Goal: Find specific page/section: Find specific page/section

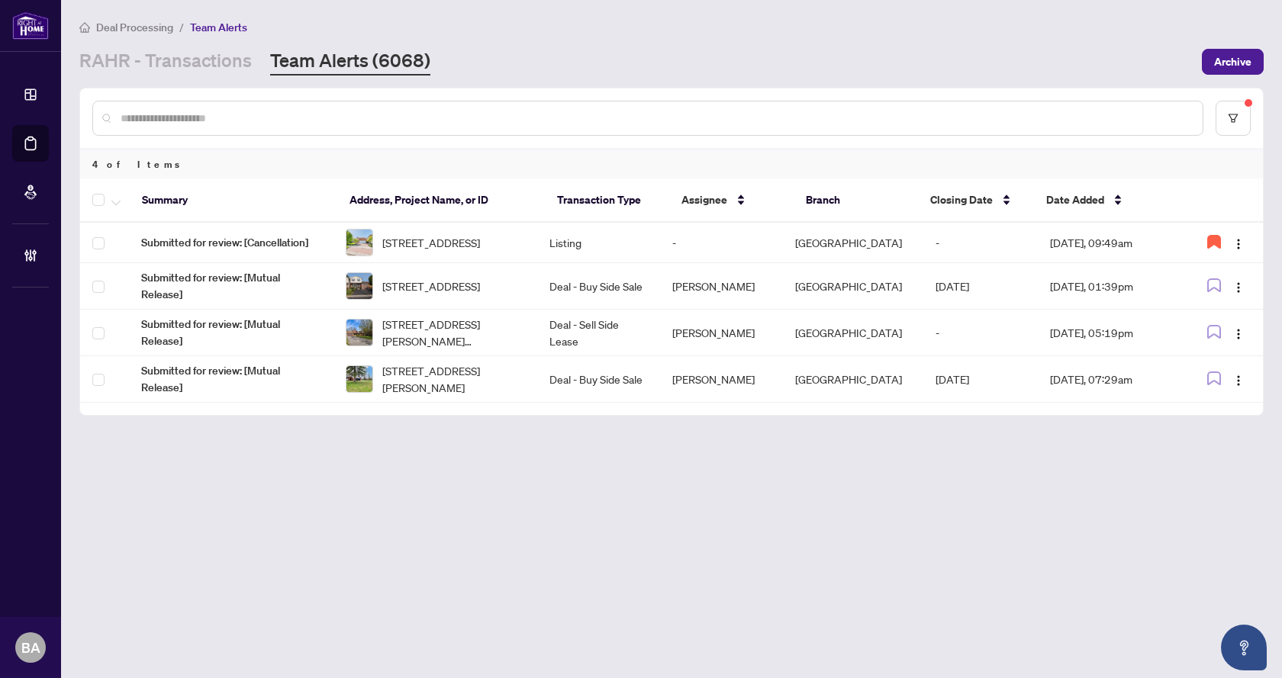
click at [328, 117] on input "text" at bounding box center [656, 118] width 1070 height 17
paste input "**********"
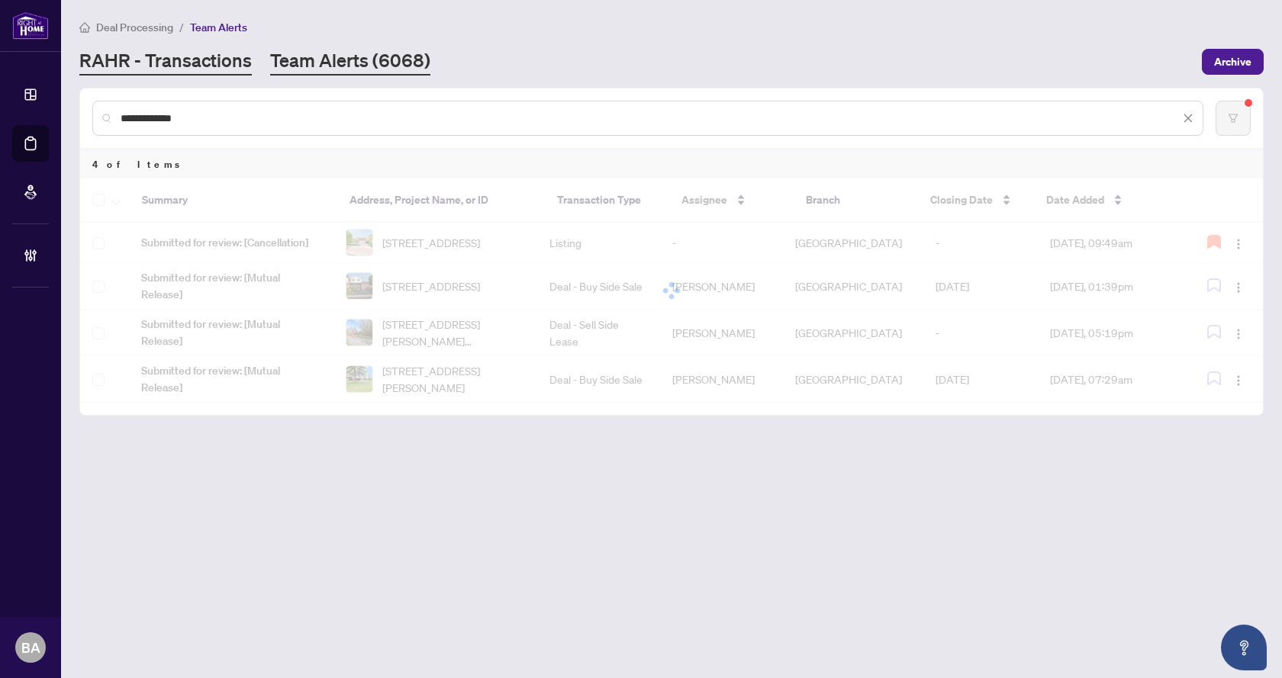
type input "**********"
click at [126, 53] on link "RAHR - Transactions" at bounding box center [165, 61] width 172 height 27
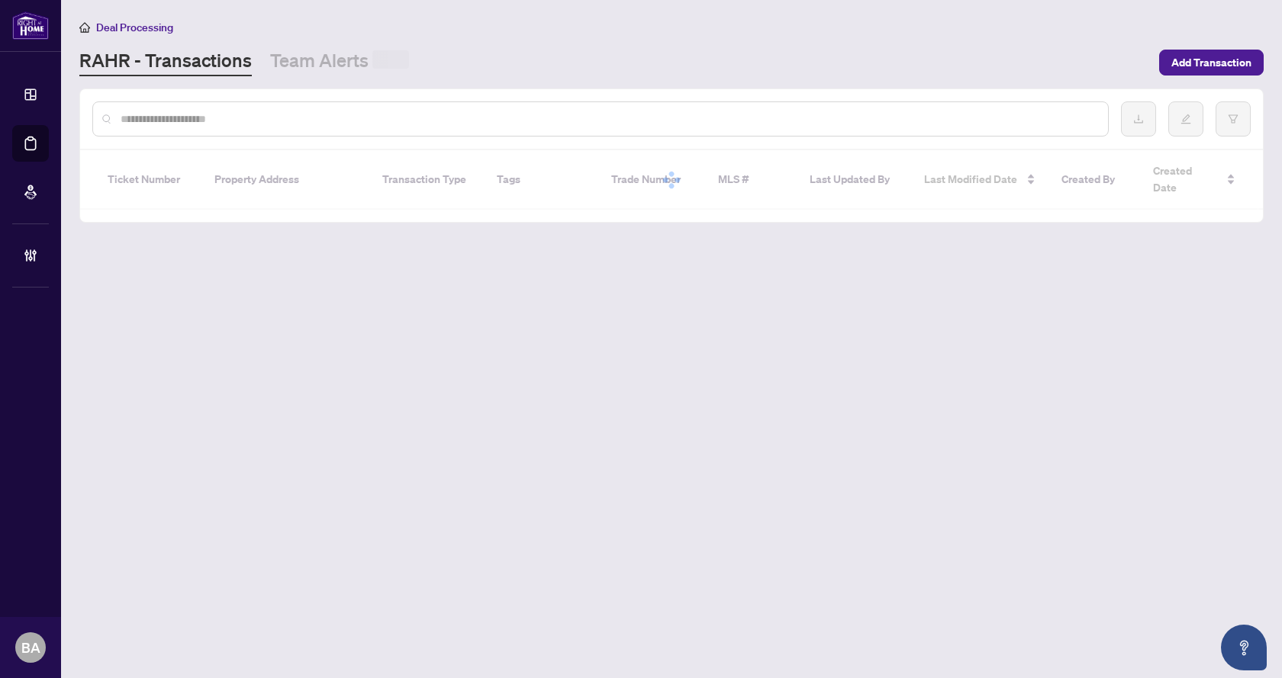
click at [194, 109] on div at bounding box center [600, 118] width 1016 height 35
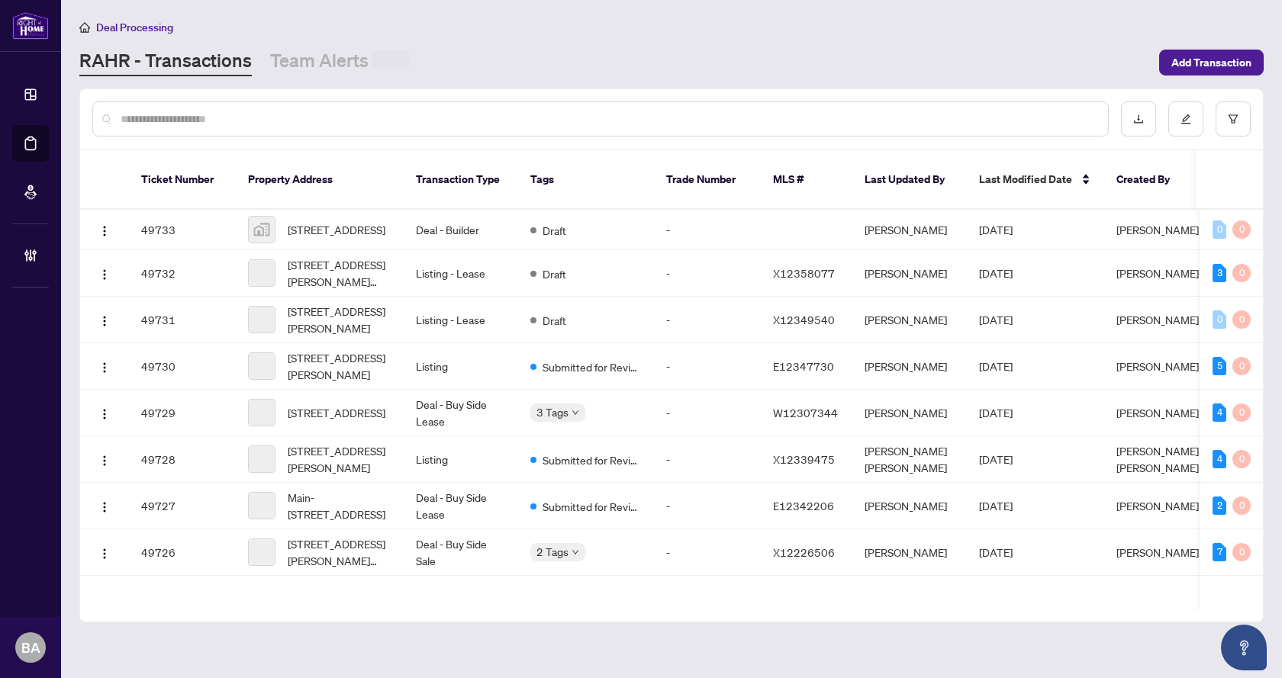
click at [192, 118] on input "text" at bounding box center [608, 119] width 975 height 17
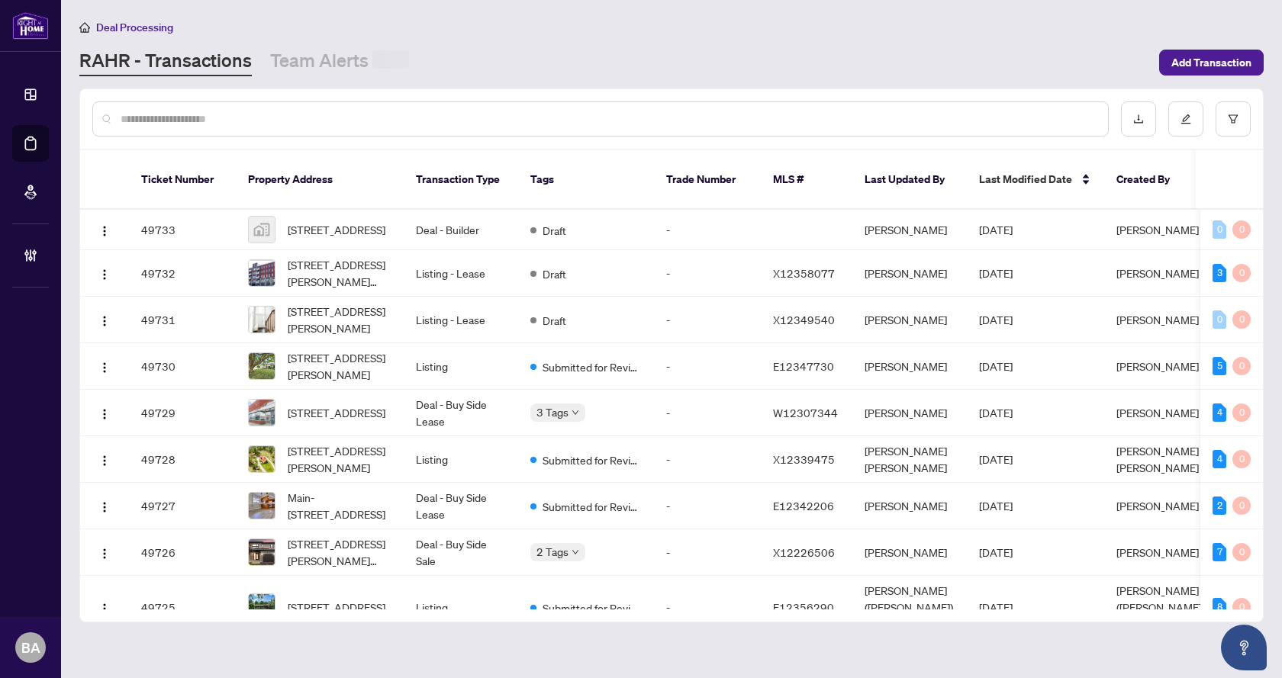
paste input "**********"
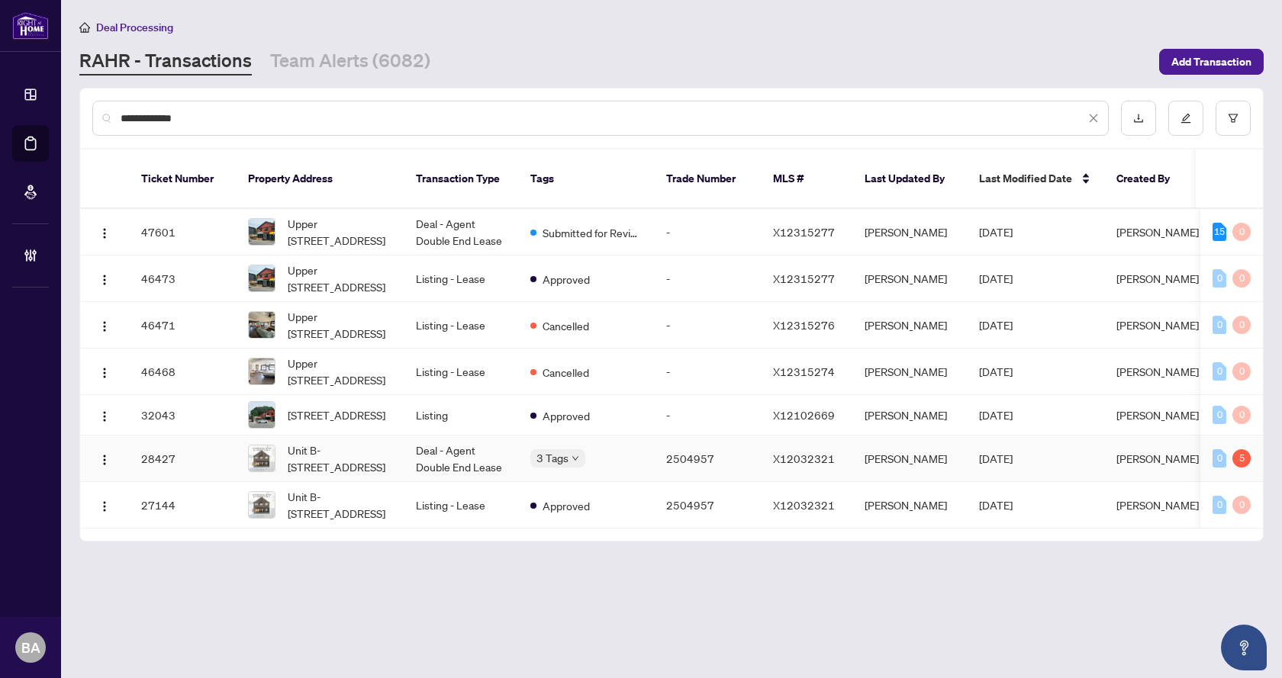
type input "**********"
click at [706, 461] on td "2504957" at bounding box center [707, 459] width 107 height 47
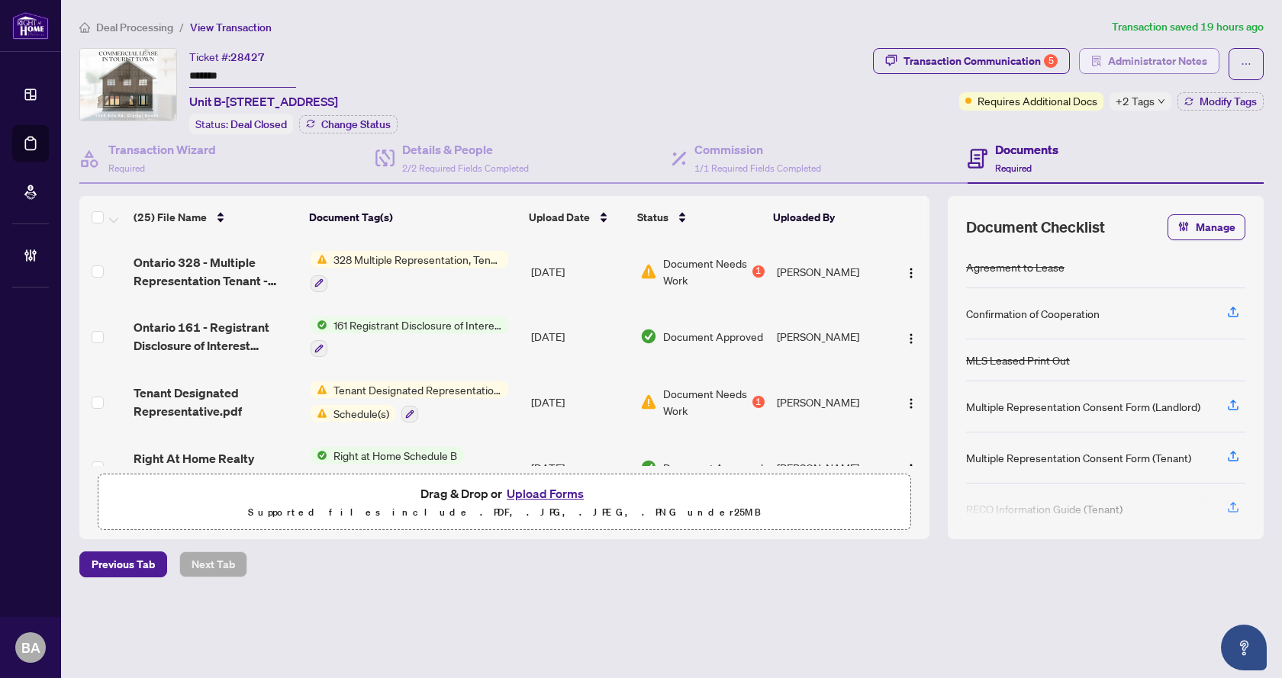
click at [1134, 70] on span "Administrator Notes" at bounding box center [1157, 61] width 99 height 24
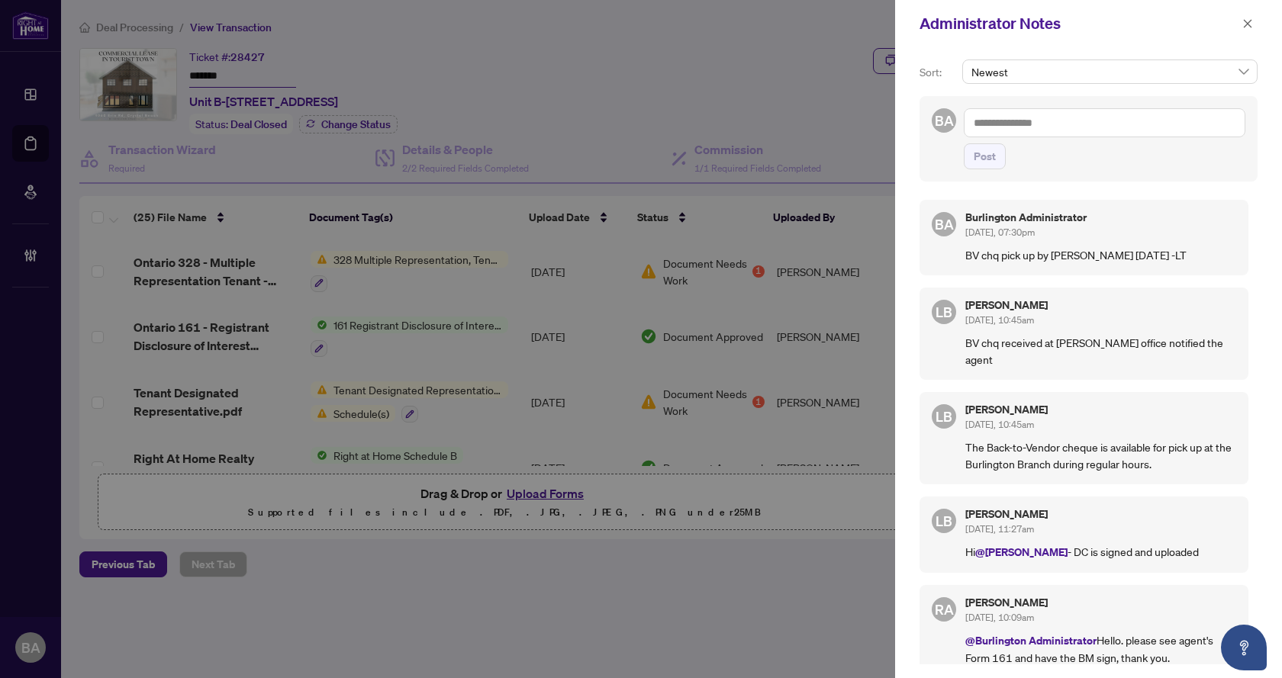
click at [724, 82] on div at bounding box center [641, 339] width 1282 height 678
drag, startPoint x: 1247, startPoint y: 24, endPoint x: 1230, endPoint y: 24, distance: 16.8
click at [1246, 24] on icon "close" at bounding box center [1247, 23] width 11 height 11
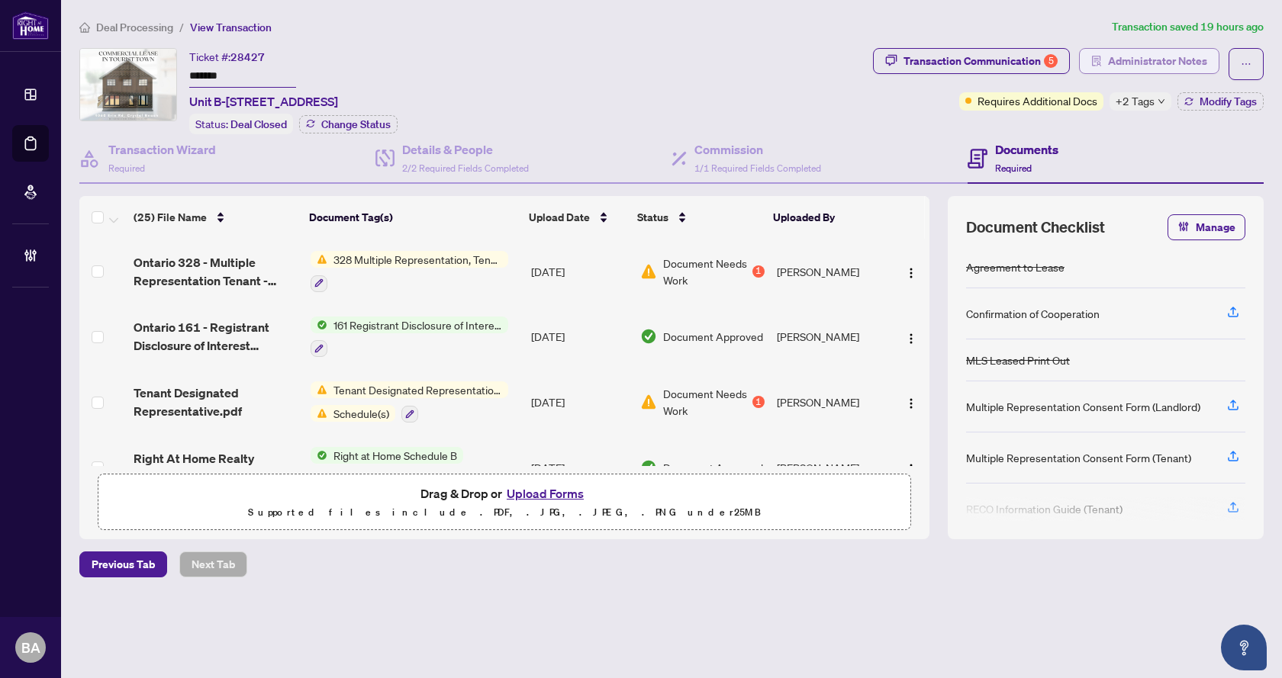
click at [1121, 69] on span "Administrator Notes" at bounding box center [1157, 61] width 99 height 24
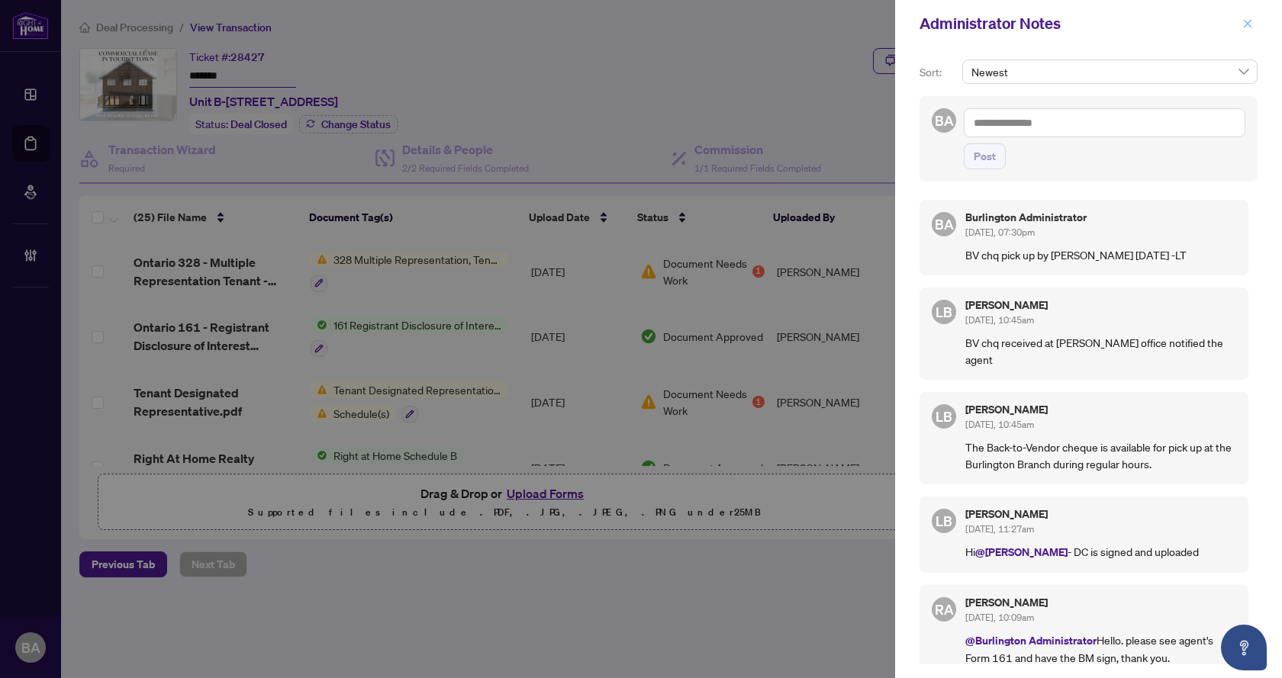
click at [1247, 25] on icon "close" at bounding box center [1247, 23] width 11 height 11
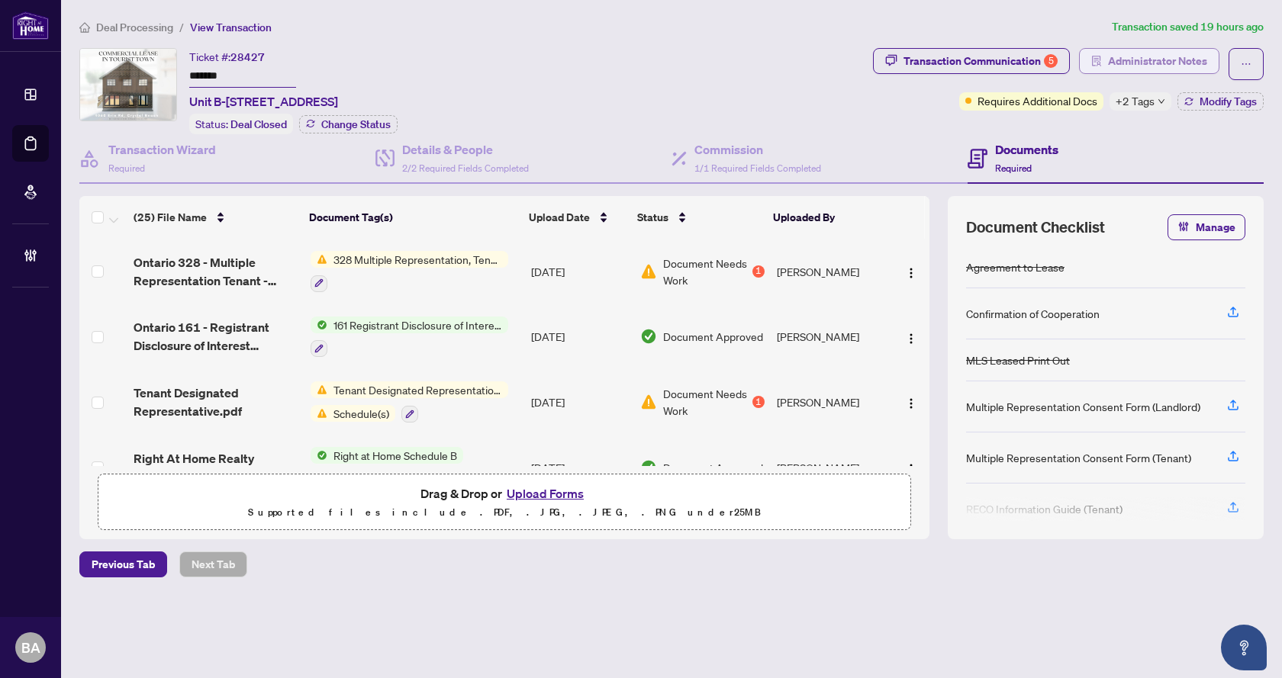
click at [1111, 69] on span "Administrator Notes" at bounding box center [1157, 61] width 99 height 24
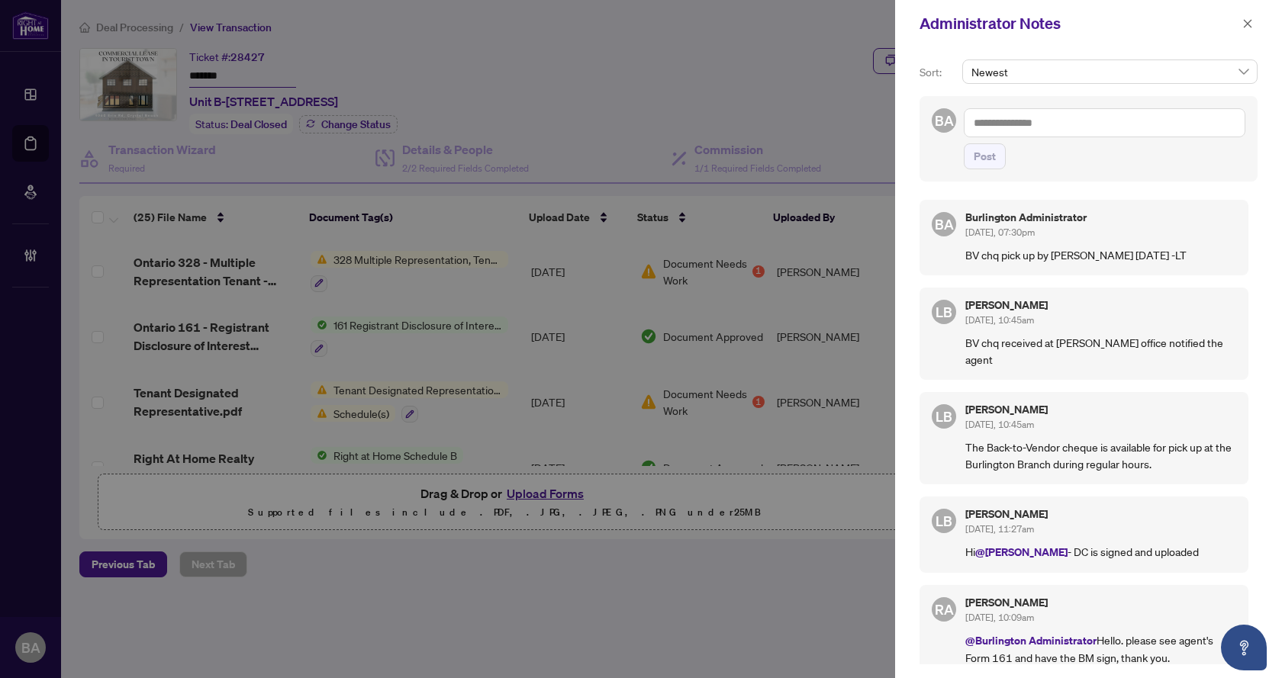
click at [448, 58] on div at bounding box center [641, 339] width 1282 height 678
drag, startPoint x: 264, startPoint y: 71, endPoint x: 277, endPoint y: 71, distance: 13.0
click at [269, 71] on div at bounding box center [641, 339] width 1282 height 678
click at [692, 275] on div at bounding box center [641, 339] width 1282 height 678
click at [1256, 25] on button "button" at bounding box center [1247, 23] width 20 height 18
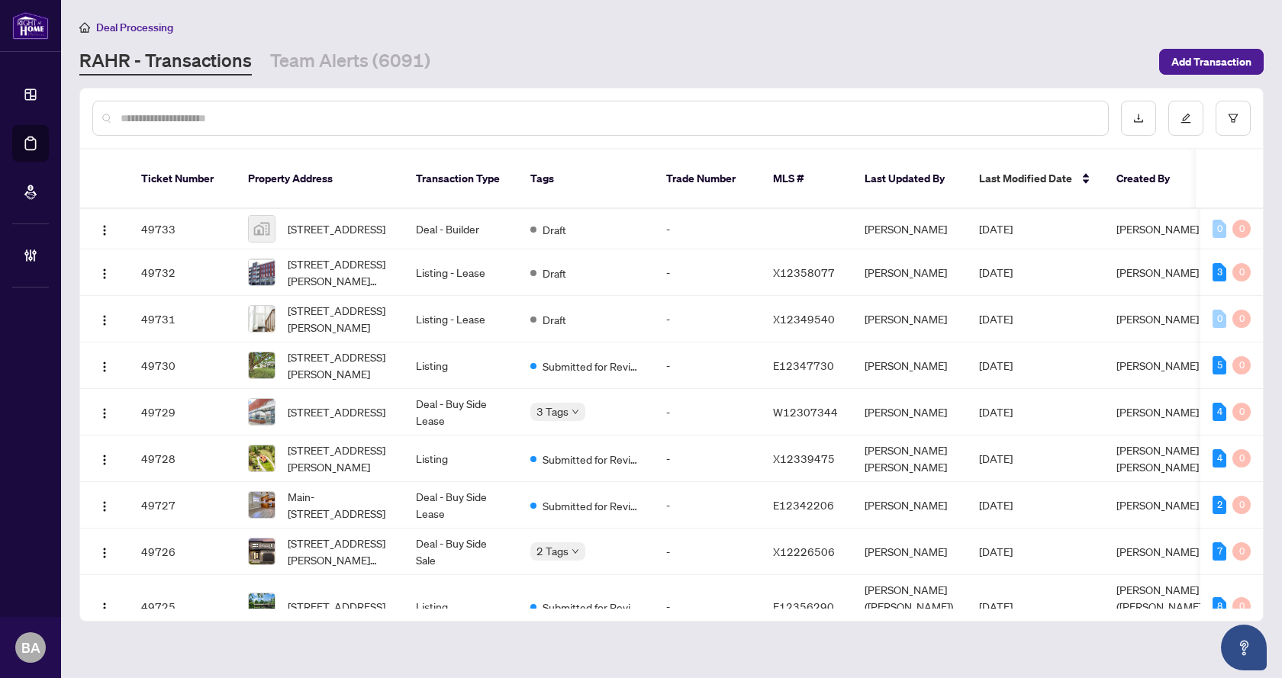
click at [310, 116] on input "text" at bounding box center [608, 118] width 975 height 17
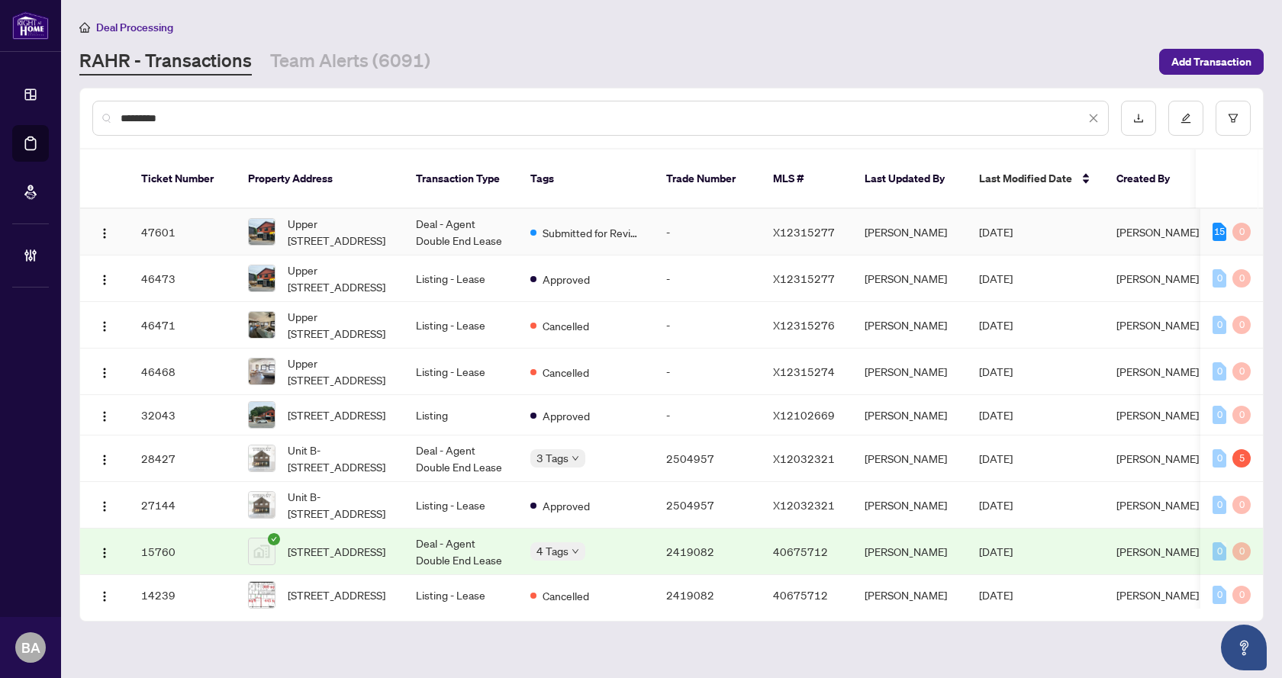
type input "*********"
click at [450, 211] on td "Deal - Agent Double End Lease" at bounding box center [461, 232] width 114 height 47
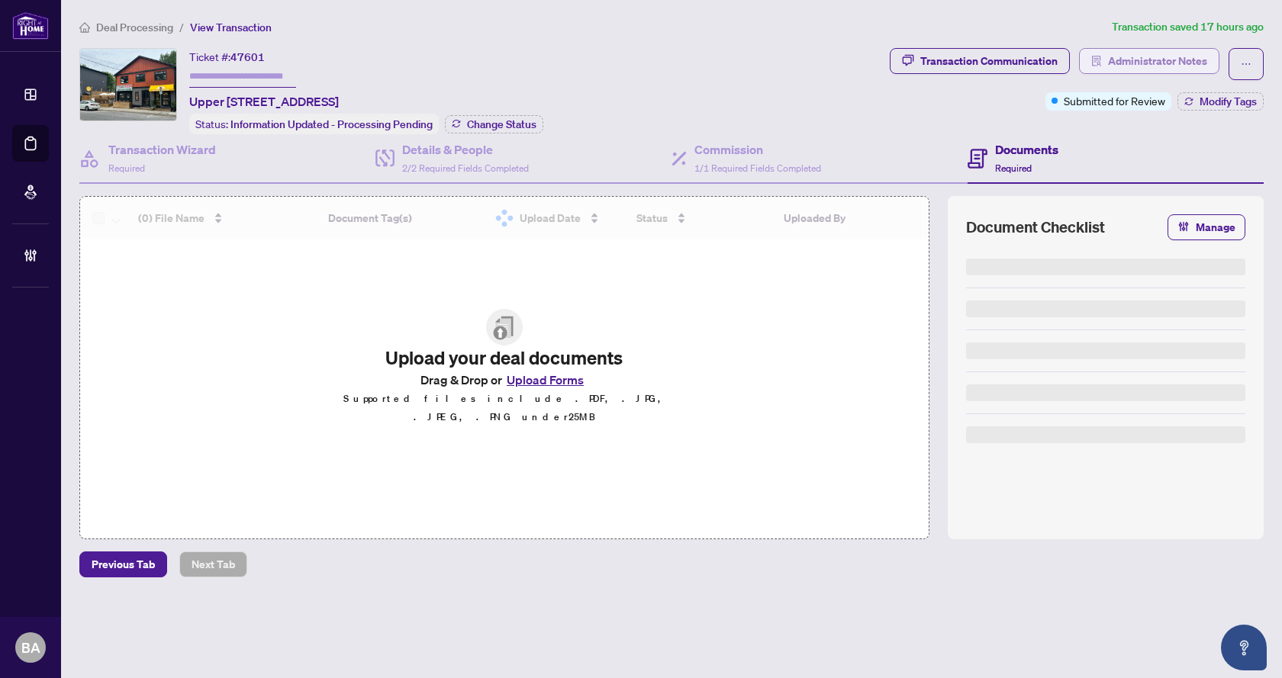
click at [1169, 59] on span "Administrator Notes" at bounding box center [1157, 61] width 99 height 24
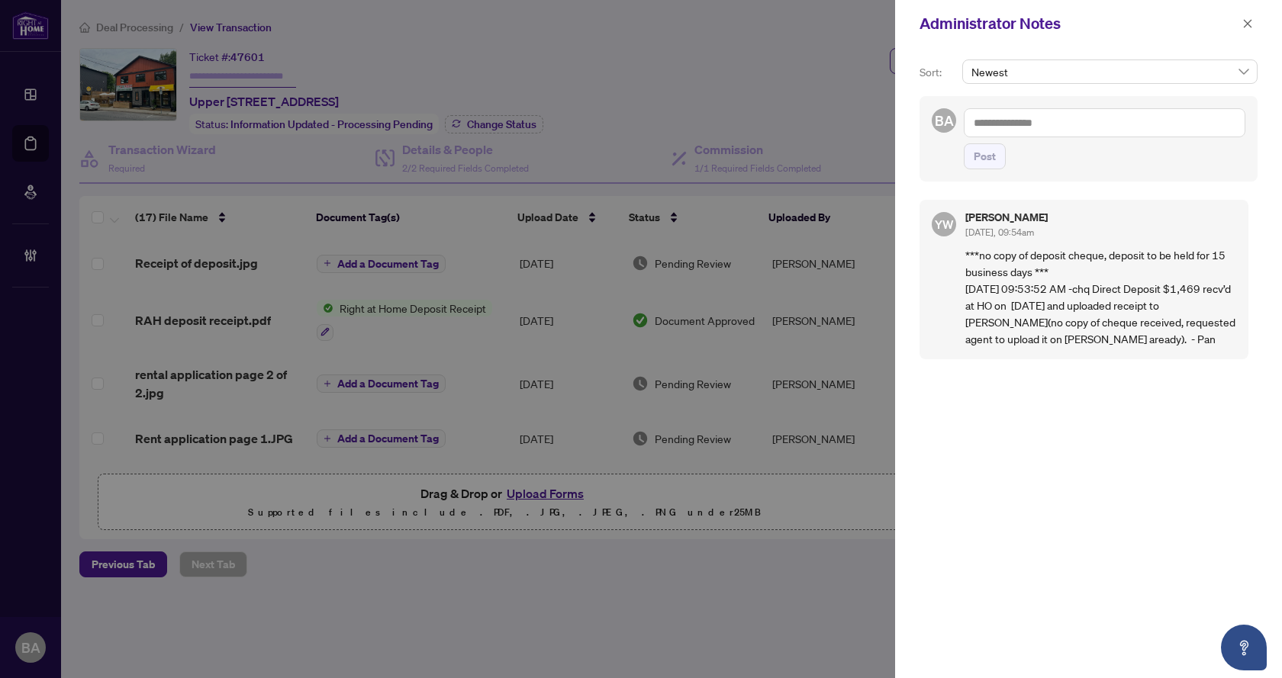
click at [587, 59] on div at bounding box center [641, 339] width 1282 height 678
click at [1246, 30] on span "button" at bounding box center [1247, 23] width 11 height 24
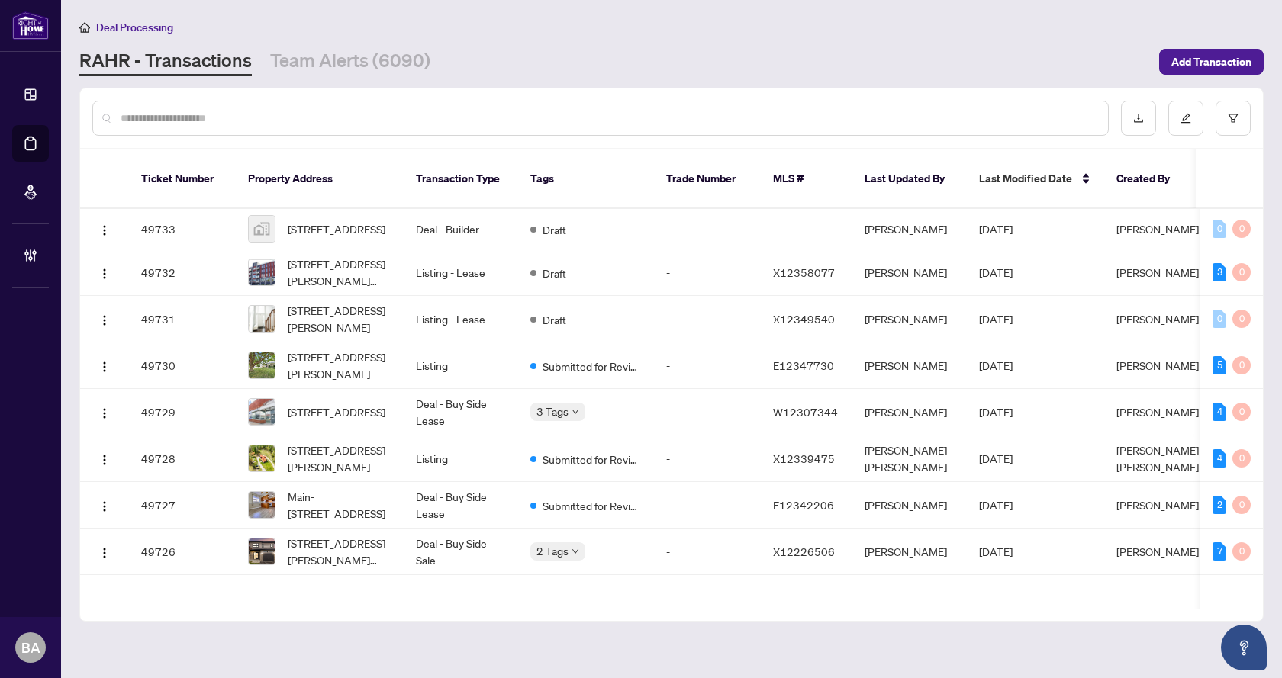
click at [336, 119] on input "text" at bounding box center [608, 118] width 975 height 17
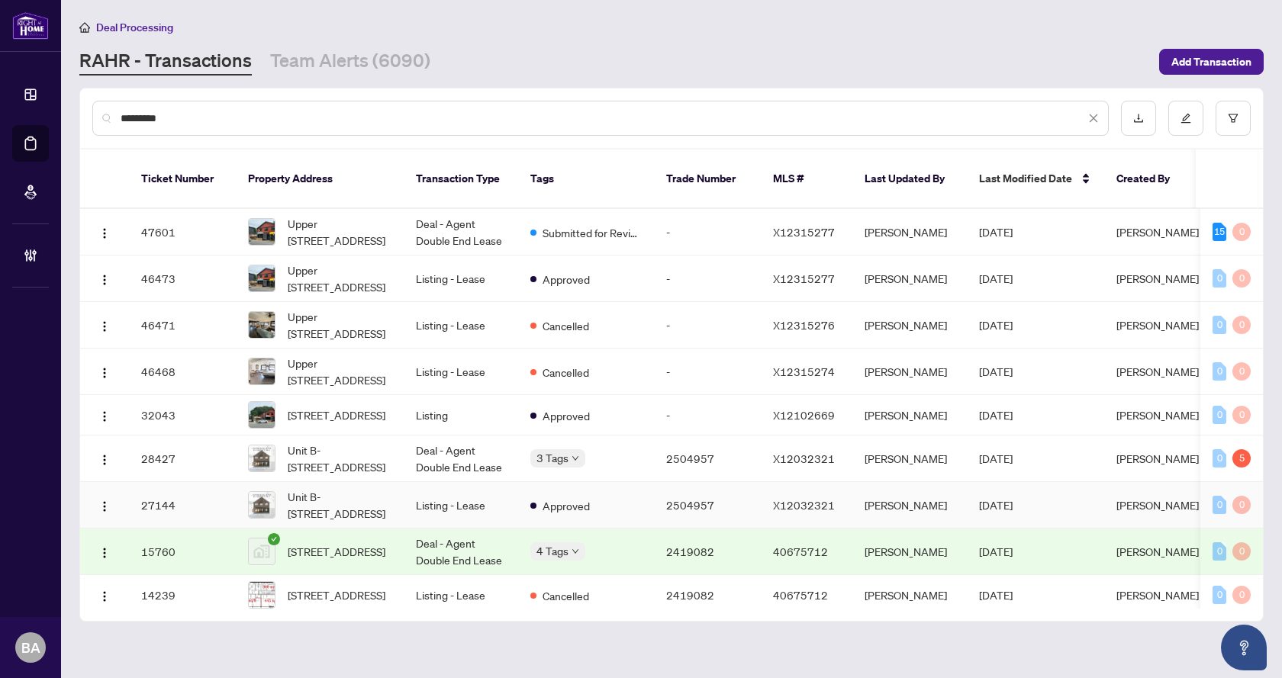
scroll to position [24, 0]
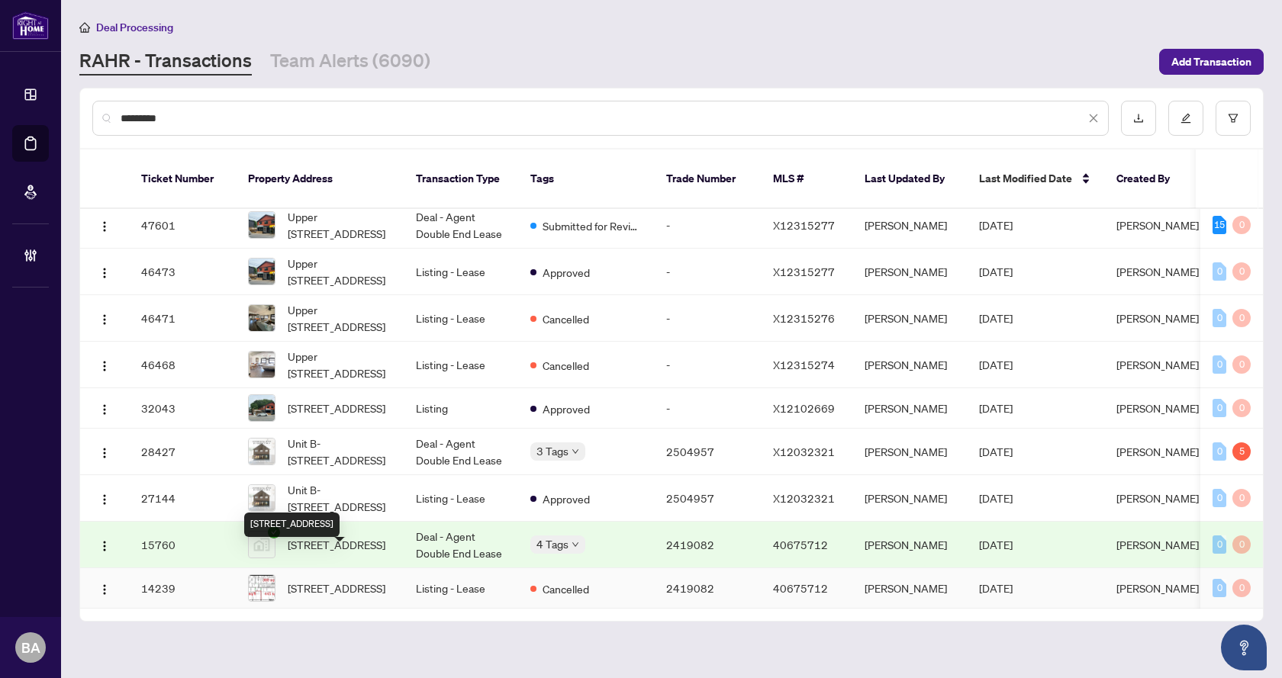
type input "*********"
click at [339, 523] on div "[STREET_ADDRESS]" at bounding box center [291, 525] width 95 height 24
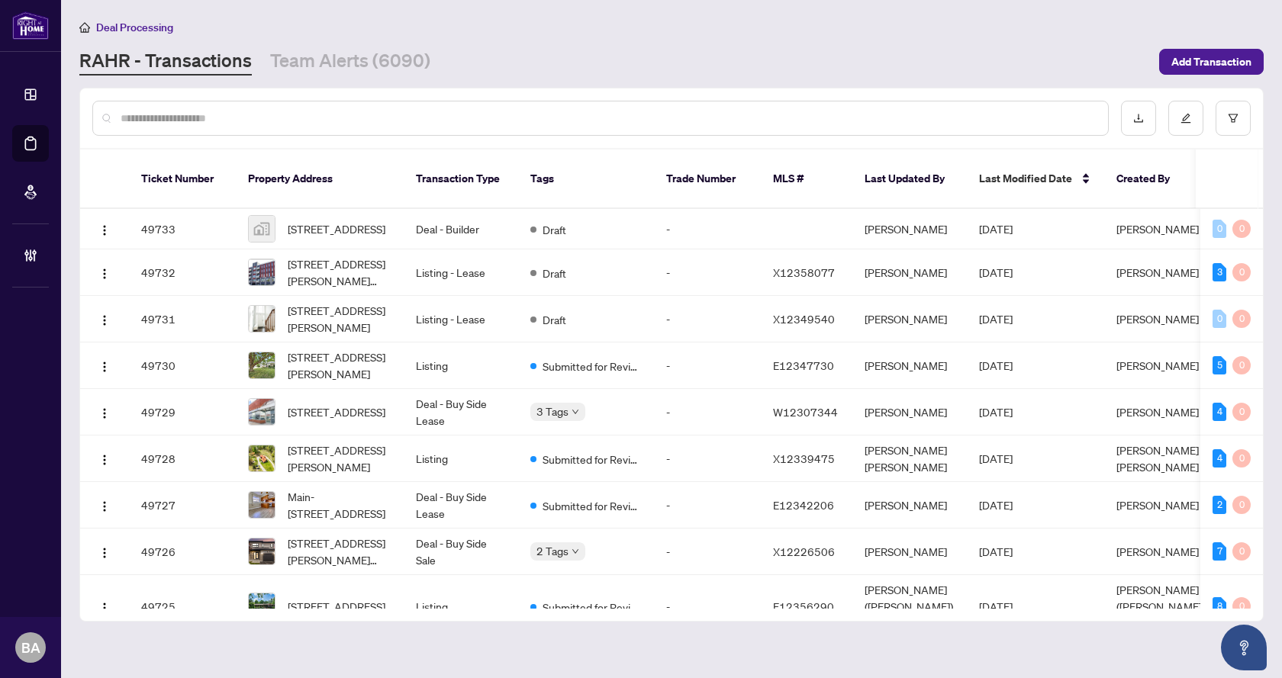
click at [362, 124] on input "text" at bounding box center [608, 118] width 975 height 17
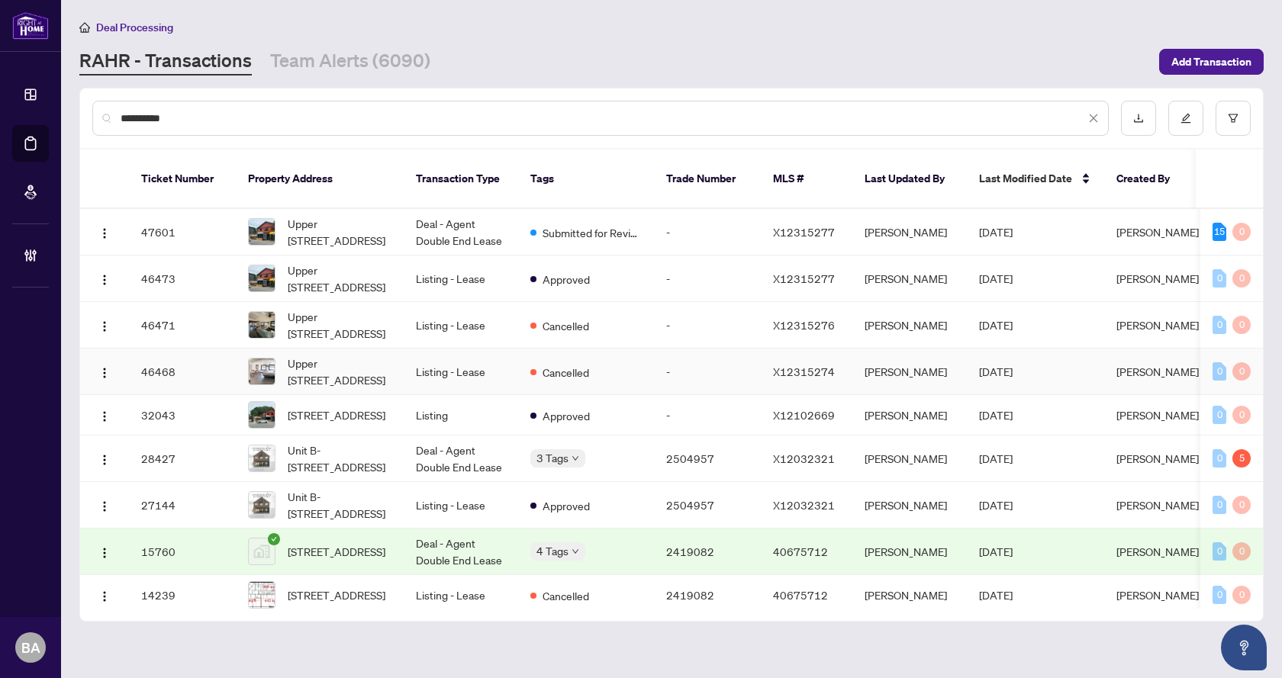
scroll to position [24, 0]
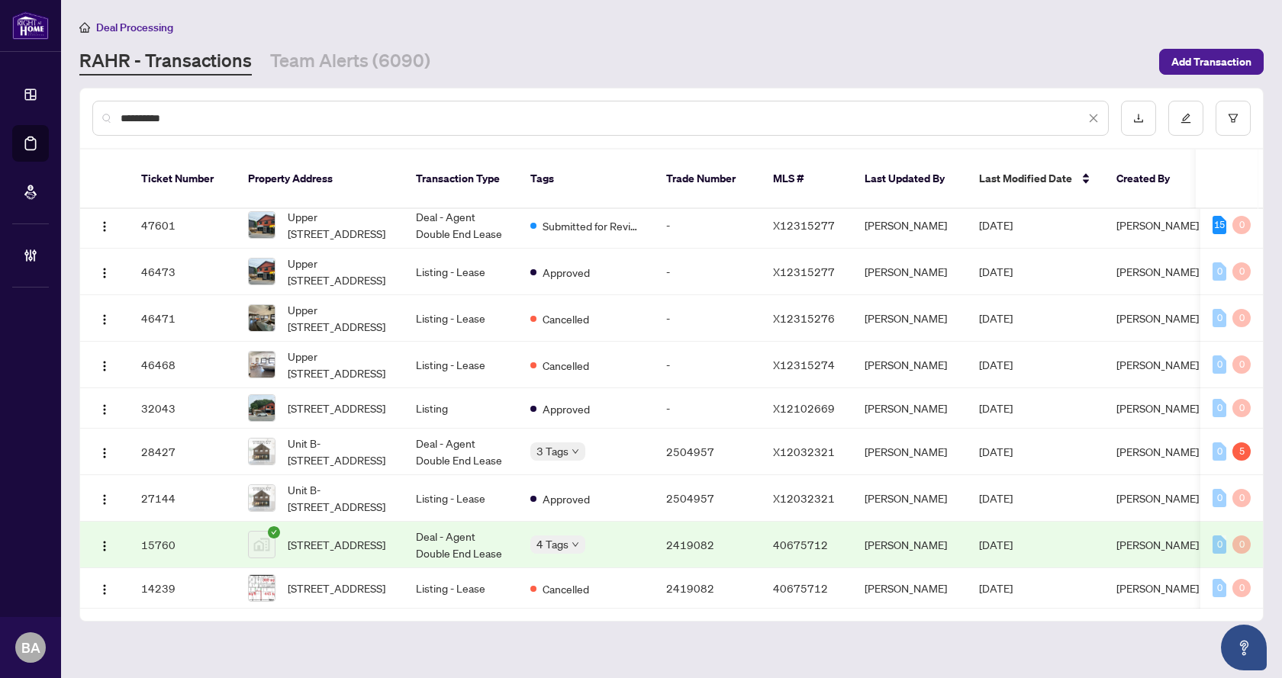
type input "*********"
click at [323, 536] on span "[STREET_ADDRESS]" at bounding box center [337, 544] width 98 height 17
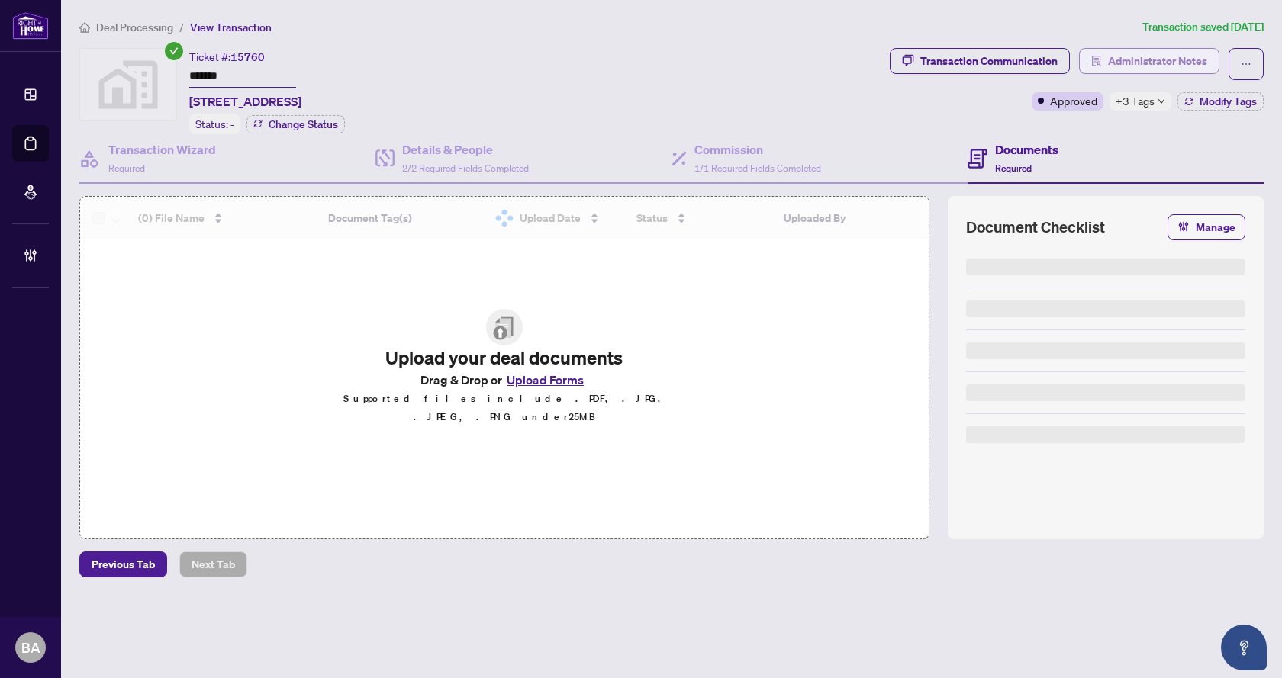
click at [1096, 54] on span "button" at bounding box center [1096, 61] width 11 height 24
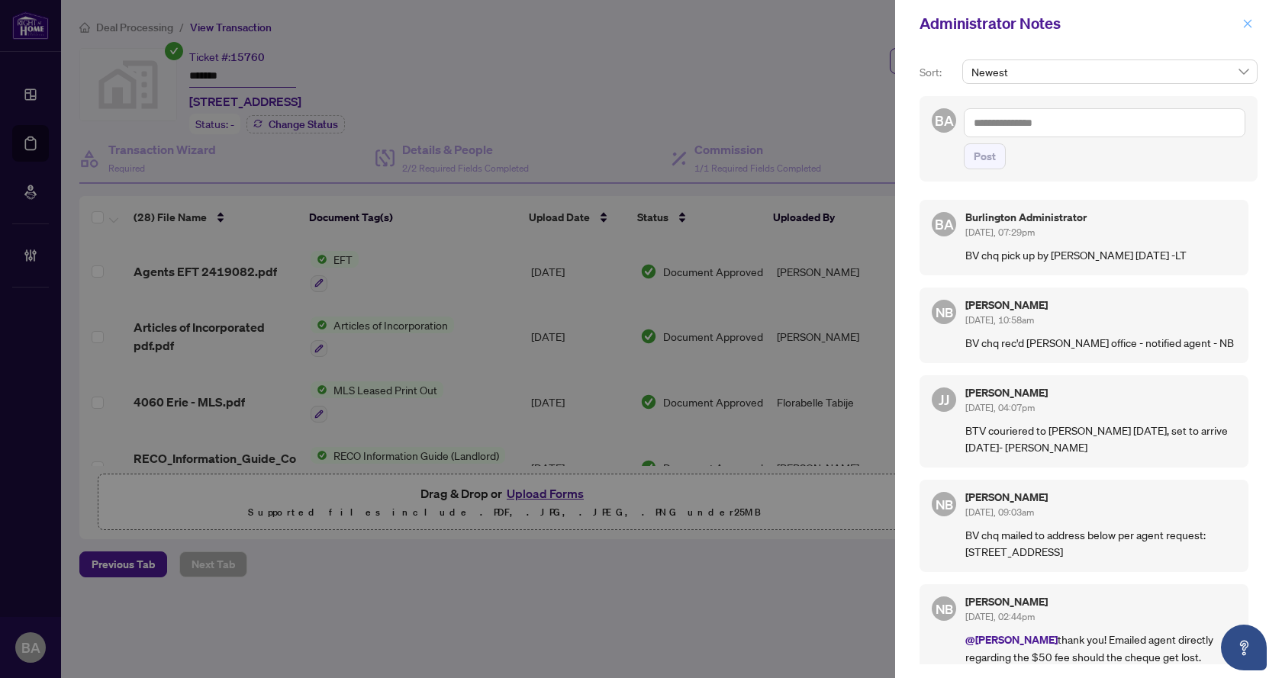
drag, startPoint x: 1250, startPoint y: 25, endPoint x: 1279, endPoint y: 34, distance: 29.4
click at [1250, 25] on icon "close" at bounding box center [1247, 23] width 11 height 11
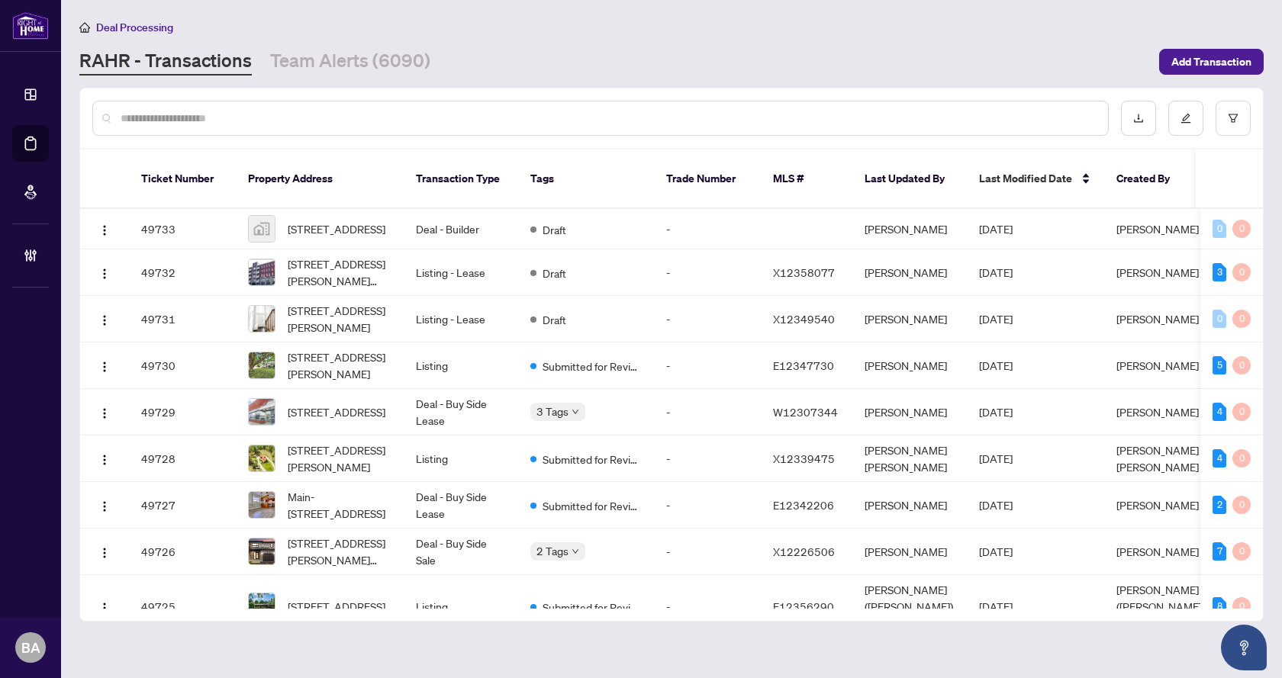
click at [428, 121] on input "text" at bounding box center [608, 118] width 975 height 17
click at [422, 112] on input "text" at bounding box center [608, 118] width 975 height 17
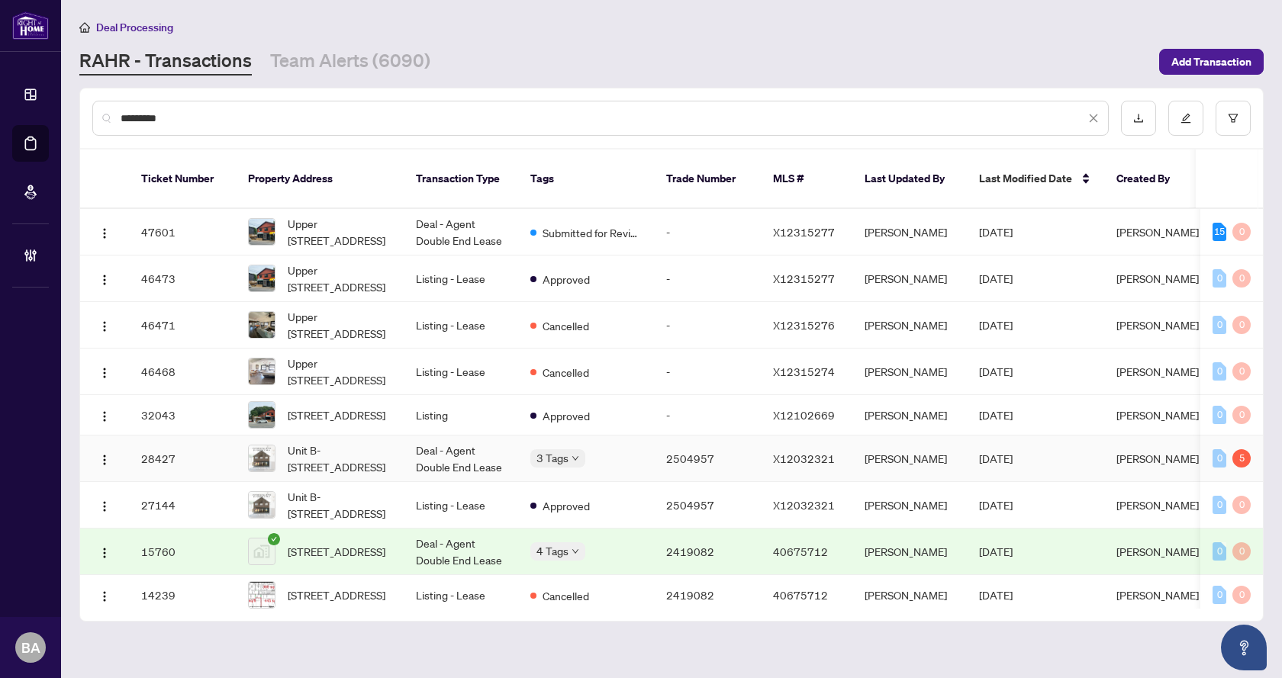
type input "*********"
click at [688, 449] on td "2504957" at bounding box center [707, 459] width 107 height 47
